Goal: Information Seeking & Learning: Learn about a topic

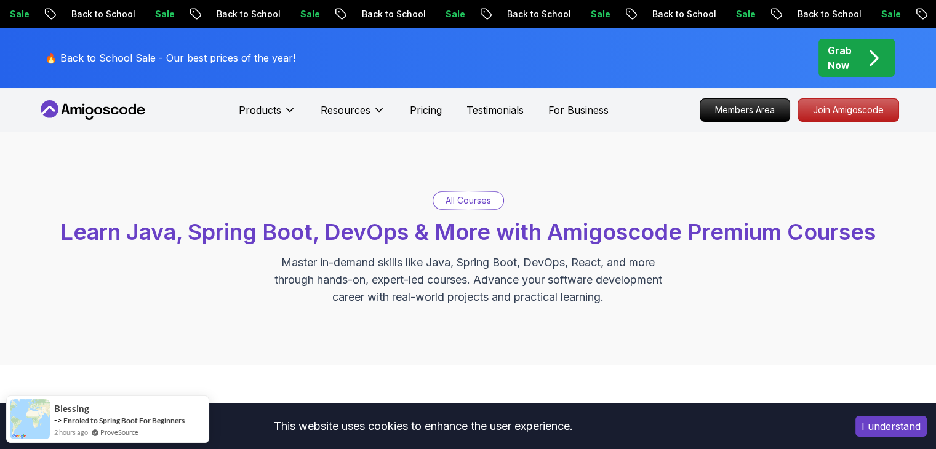
scroll to position [62, 0]
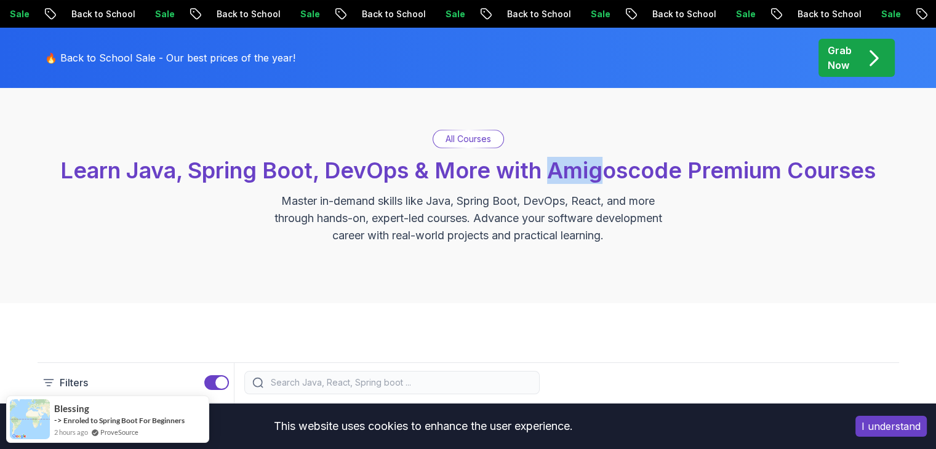
drag, startPoint x: 554, startPoint y: 179, endPoint x: 606, endPoint y: 170, distance: 52.5
click at [605, 170] on span "Learn Java, Spring Boot, DevOps & More with Amigoscode Premium Courses" at bounding box center [468, 170] width 816 height 27
drag, startPoint x: 408, startPoint y: 168, endPoint x: 510, endPoint y: 159, distance: 103.2
click at [504, 159] on span "Learn Java, Spring Boot, DevOps & More with Amigoscode Premium Courses" at bounding box center [468, 170] width 816 height 27
drag, startPoint x: 549, startPoint y: 161, endPoint x: 601, endPoint y: 159, distance: 51.7
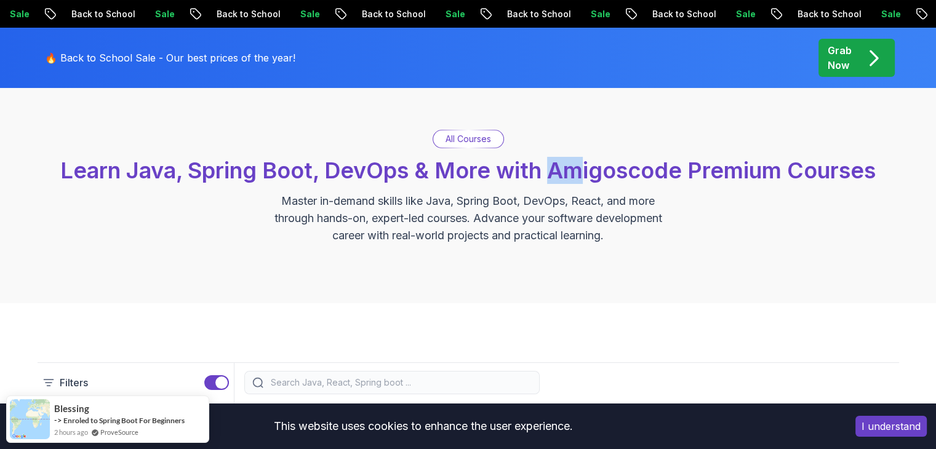
click at [587, 160] on span "Learn Java, Spring Boot, DevOps & More with Amigoscode Premium Courses" at bounding box center [468, 170] width 816 height 27
drag, startPoint x: 725, startPoint y: 162, endPoint x: 736, endPoint y: 161, distance: 11.8
click at [732, 162] on span "Learn Java, Spring Boot, DevOps & More with Amigoscode Premium Courses" at bounding box center [468, 170] width 816 height 27
click at [750, 159] on span "Learn Java, Spring Boot, DevOps & More with Amigoscode Premium Courses" at bounding box center [468, 170] width 816 height 27
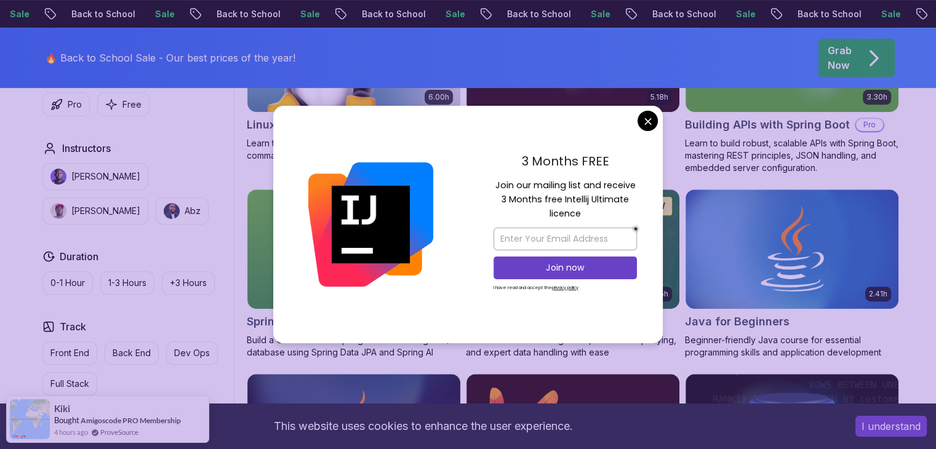
scroll to position [677, 0]
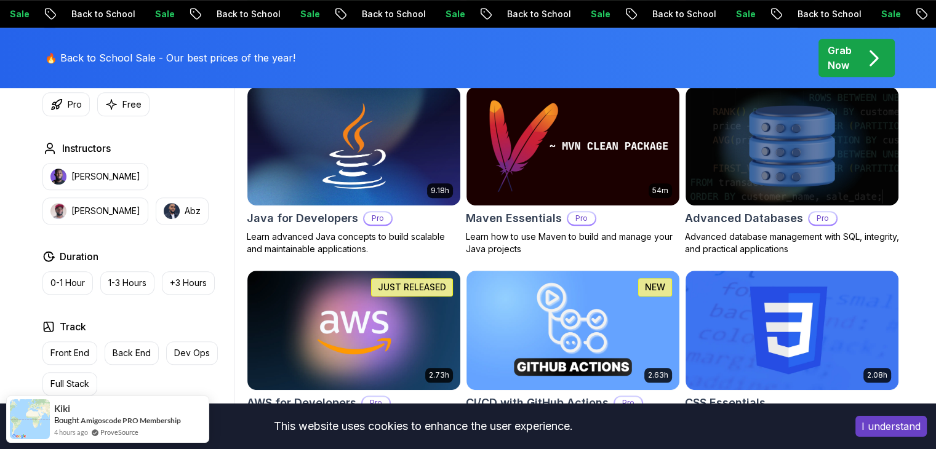
scroll to position [800, 0]
